Goal: Transaction & Acquisition: Purchase product/service

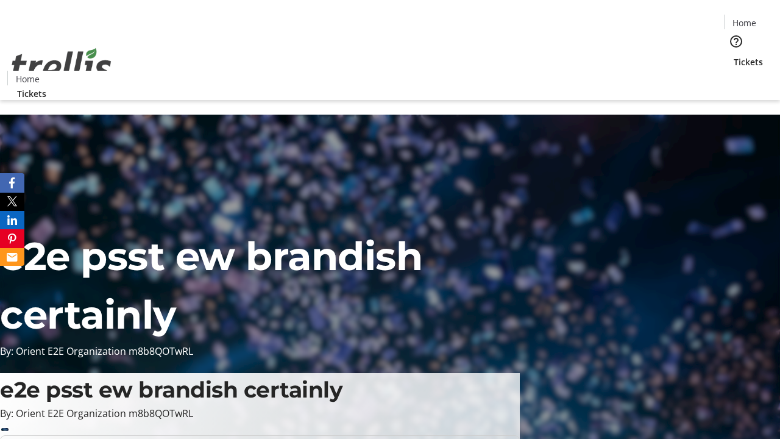
click at [734, 55] on span "Tickets" at bounding box center [748, 61] width 29 height 13
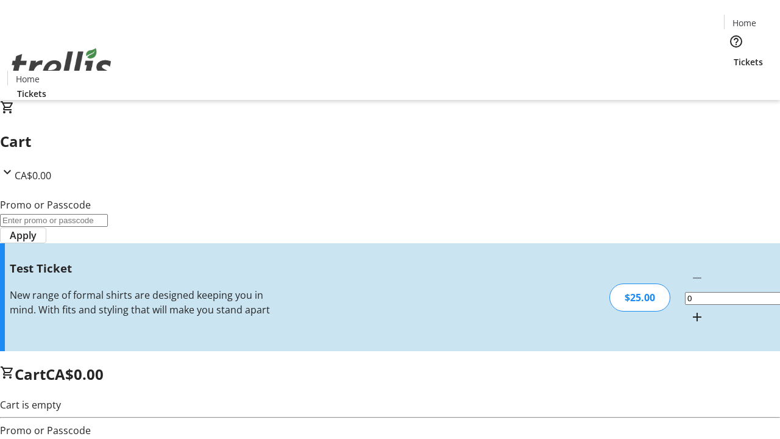
click at [690, 310] on mat-icon "Increment by one" at bounding box center [697, 317] width 15 height 15
type input "1"
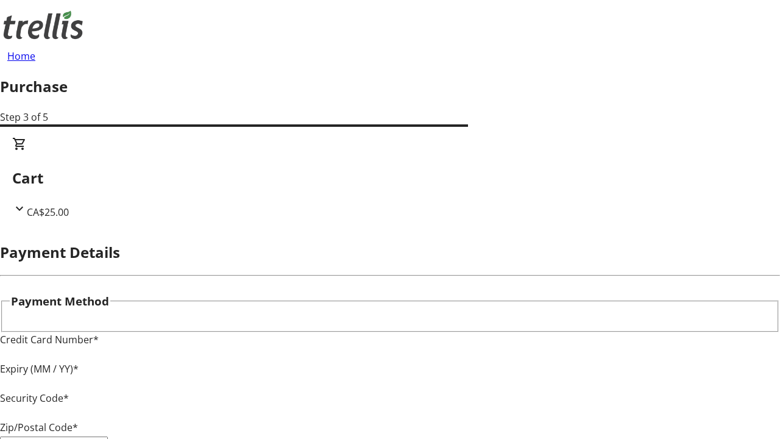
type input "V1Y 0C2"
